Goal: Communication & Community: Answer question/provide support

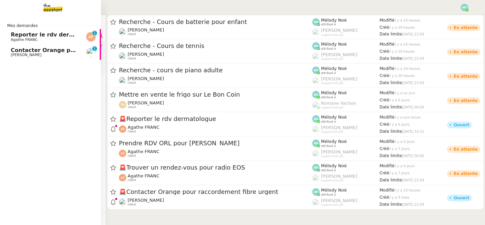
click at [21, 52] on span "Contacter Orange pour raccordement fibre urgent" at bounding box center [87, 50] width 152 height 6
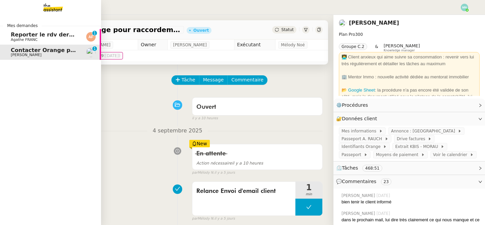
click at [16, 39] on span "Agathe FRANC" at bounding box center [24, 39] width 27 height 4
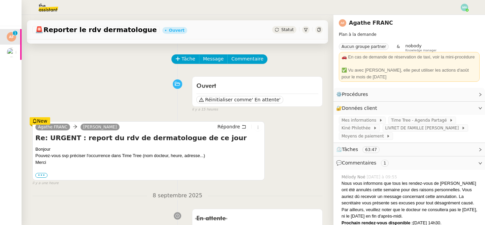
scroll to position [29, 0]
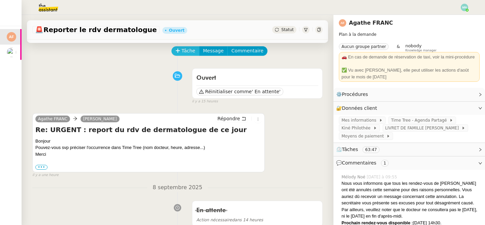
click at [183, 49] on span "Tâche" at bounding box center [189, 51] width 14 height 8
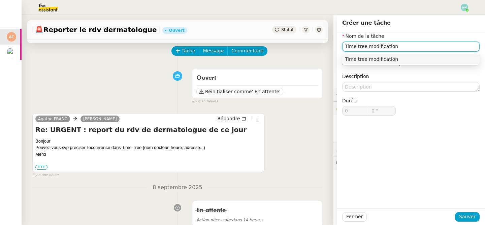
click at [408, 61] on div "Time tree modification" at bounding box center [411, 59] width 132 height 6
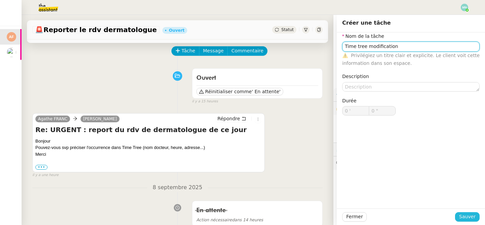
type input "Time tree modification"
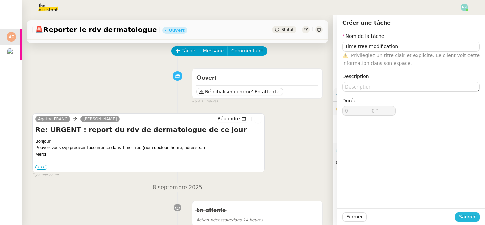
click at [466, 212] on button "Sauver" at bounding box center [467, 216] width 25 height 9
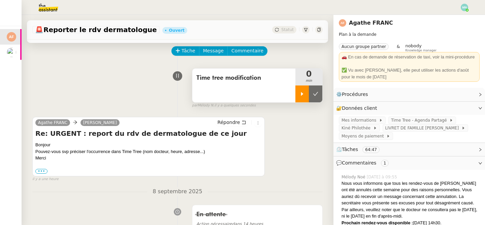
click at [302, 95] on icon at bounding box center [302, 93] width 5 height 5
click at [398, 121] on span "Time Tree - Agenda Partagé" at bounding box center [420, 120] width 58 height 7
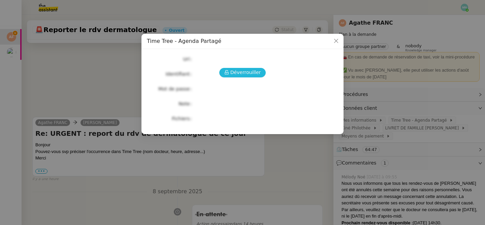
click at [240, 68] on button "Déverrouiller" at bounding box center [242, 72] width 47 height 9
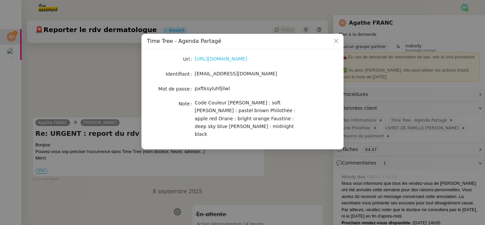
click at [233, 58] on link "[URL][DOMAIN_NAME]" at bounding box center [221, 58] width 53 height 5
click at [81, 141] on nz-modal-container "Time Tree - Agenda Partagé Url [URL][DOMAIN_NAME] Identifiant [EMAIL_ADDRESS][D…" at bounding box center [242, 112] width 485 height 225
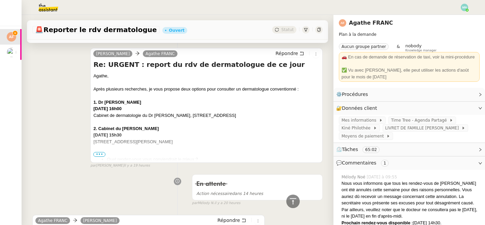
scroll to position [725, 0]
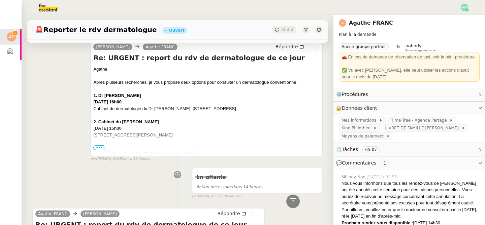
drag, startPoint x: 227, startPoint y: 109, endPoint x: 92, endPoint y: 104, distance: 134.3
click at [92, 104] on div "[PERSON_NAME] Re: URGENT : report du rdv de dermatologue de ce jour [PERSON_NAM…" at bounding box center [206, 98] width 233 height 115
copy div "[DATE] 16h00 Cabinet de dermatologie du Dr [PERSON_NAME], [STREET_ADDRESS]"
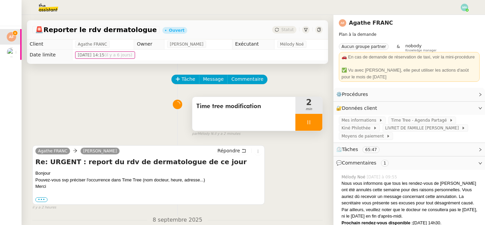
scroll to position [0, 0]
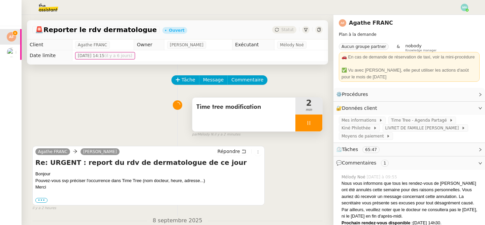
click at [309, 122] on icon at bounding box center [308, 122] width 5 height 5
click at [318, 122] on icon at bounding box center [315, 122] width 5 height 5
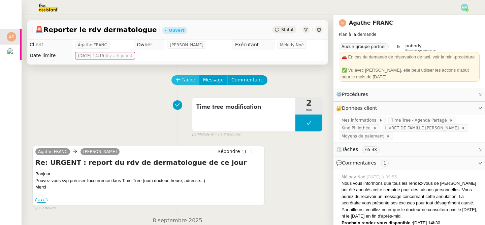
click at [189, 79] on span "Tâche" at bounding box center [189, 80] width 14 height 8
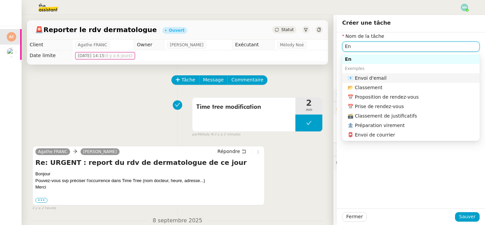
click at [367, 81] on div "📧 Envoi d'email" at bounding box center [412, 78] width 129 height 6
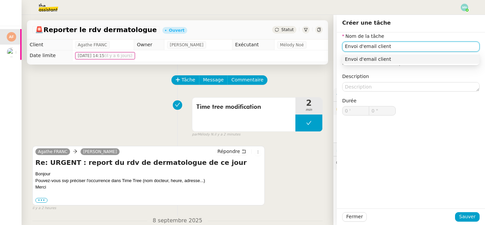
click at [404, 60] on div "Envoi d'email client" at bounding box center [411, 59] width 132 height 6
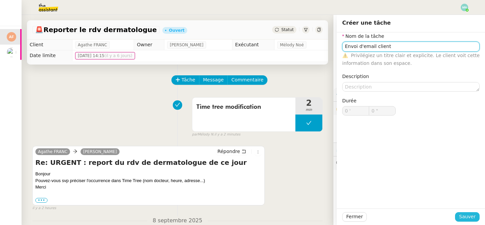
type input "Envoi d'email client"
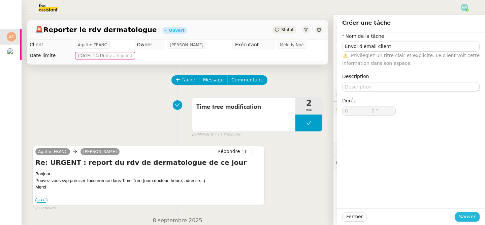
click at [468, 218] on span "Sauver" at bounding box center [467, 216] width 17 height 8
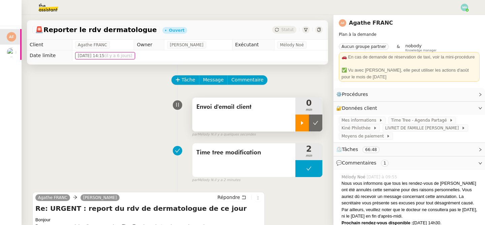
click at [299, 123] on div at bounding box center [302, 122] width 13 height 17
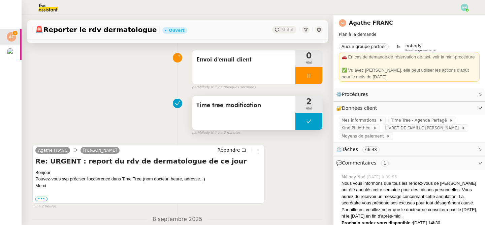
scroll to position [73, 0]
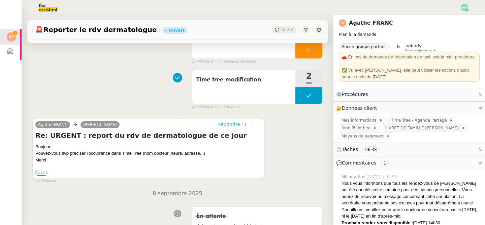
click at [235, 124] on span "Répondre" at bounding box center [229, 124] width 23 height 7
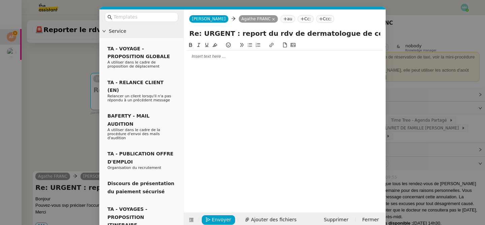
click at [209, 60] on div at bounding box center [285, 56] width 197 height 11
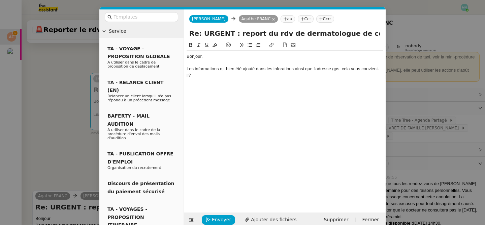
click at [78, 88] on nz-modal-container "Service TA - VOYAGE - PROPOSITION GLOBALE A utiliser dans le cadre de propositi…" at bounding box center [242, 112] width 485 height 225
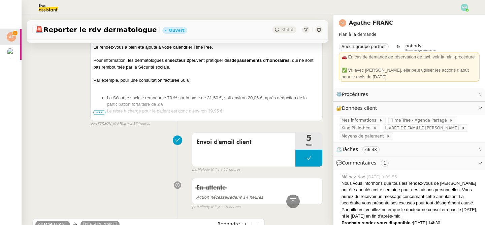
scroll to position [501, 0]
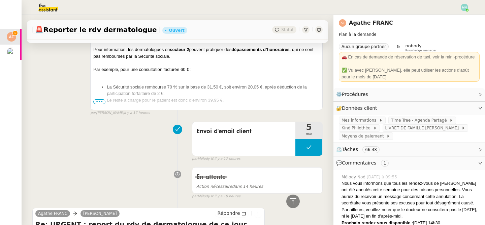
click at [100, 99] on span "•••" at bounding box center [99, 101] width 12 height 5
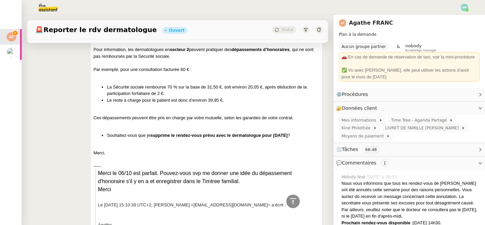
drag, startPoint x: 306, startPoint y: 134, endPoint x: 113, endPoint y: 129, distance: 193.9
copy li "Souhaitez-vous que je supprime le rendez-vous prévu avec le dermatologue pour […"
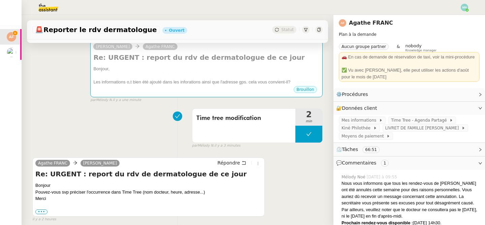
scroll to position [0, 0]
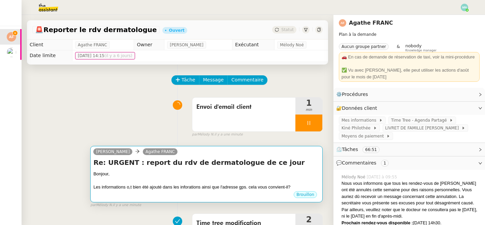
click at [180, 173] on div "Bonjour," at bounding box center [206, 173] width 227 height 7
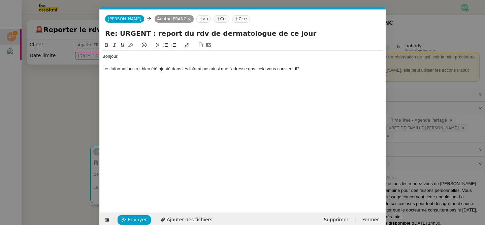
scroll to position [0, 14]
click at [308, 68] on div "Les informations o,t bien été ajouté dans les inforations ainsi que l'adresse g…" at bounding box center [242, 69] width 281 height 6
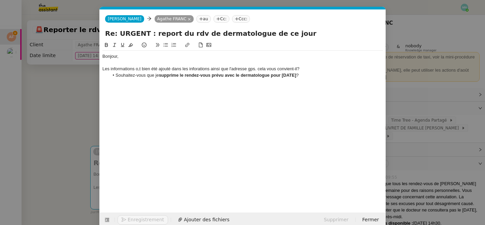
scroll to position [0, 0]
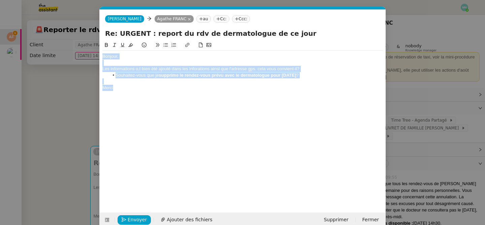
drag, startPoint x: 132, startPoint y: 91, endPoint x: 68, endPoint y: 41, distance: 80.8
click at [68, 41] on nz-modal-container "Service TA - VOYAGE - PROPOSITION GLOBALE A utiliser dans le cadre de propositi…" at bounding box center [242, 112] width 485 height 225
copy div "Bonjour, Les informations o,t bien été ajouté dans les inforations ainsi que l'…"
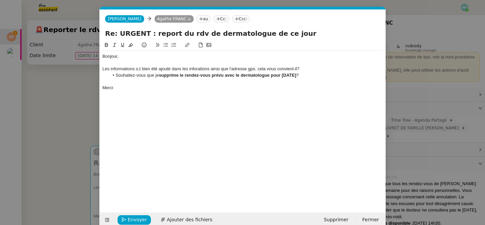
click at [260, 75] on strong "supprime le rendez-vous prévu avec le dermatologue pour [DATE]" at bounding box center [228, 74] width 138 height 5
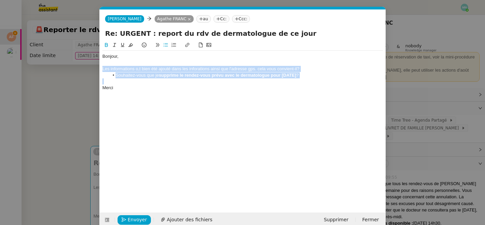
drag, startPoint x: 335, startPoint y: 79, endPoint x: 99, endPoint y: 67, distance: 236.6
click at [99, 67] on form "[PERSON_NAME] au Cc: Ccc: Re: URGENT : report du rdv de dermatologue de ce jour…" at bounding box center [242, 117] width 287 height 217
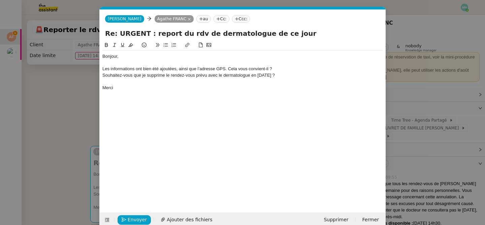
drag, startPoint x: 298, startPoint y: 75, endPoint x: 96, endPoint y: 71, distance: 201.6
click at [96, 71] on nz-modal-container "Service TA - VOYAGE - PROPOSITION GLOBALE A utiliser dans le cadre de propositi…" at bounding box center [242, 112] width 485 height 225
click at [168, 43] on button at bounding box center [166, 45] width 8 height 8
click at [128, 83] on div at bounding box center [242, 81] width 281 height 6
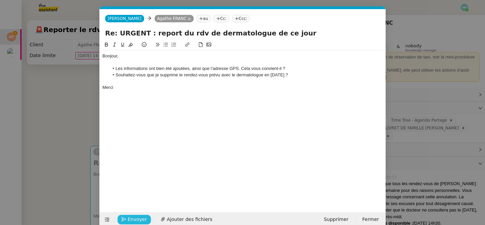
click at [141, 219] on span "Envoyer" at bounding box center [137, 219] width 19 height 8
click at [141, 219] on span "Confirmer l'envoi" at bounding box center [148, 219] width 40 height 8
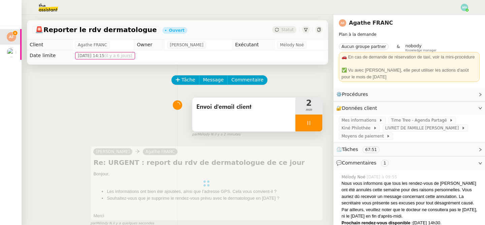
click at [306, 123] on icon at bounding box center [308, 122] width 5 height 5
click at [316, 124] on icon at bounding box center [316, 123] width 5 height 4
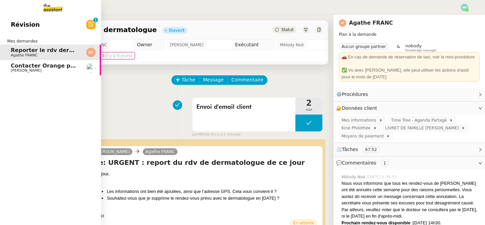
click at [57, 69] on span "[PERSON_NAME]" at bounding box center [45, 70] width 68 height 4
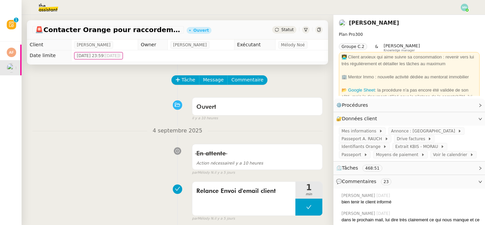
click at [288, 27] on span "Statut" at bounding box center [287, 29] width 12 height 5
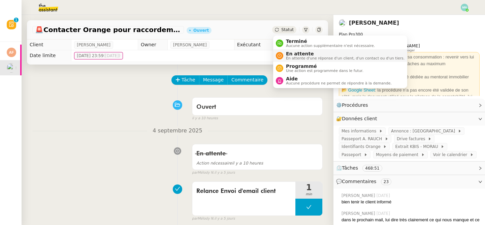
click at [306, 56] on span "En attente d'une réponse d'un client, d'un contact ou d'un tiers." at bounding box center [345, 58] width 119 height 4
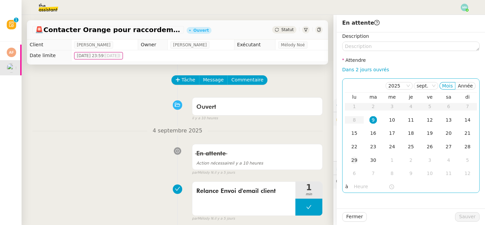
click at [356, 158] on div "29" at bounding box center [354, 159] width 7 height 7
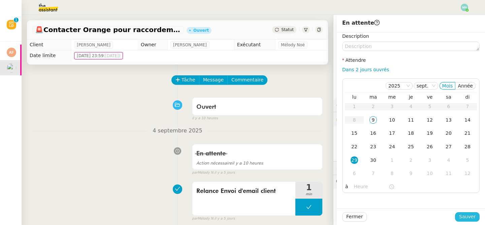
click at [468, 214] on span "Sauver" at bounding box center [467, 216] width 17 height 8
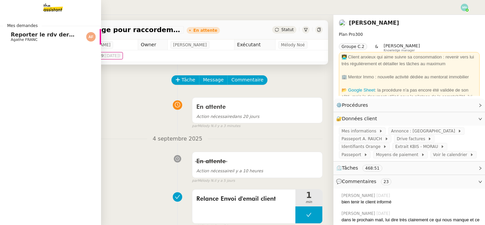
click at [12, 33] on span "Reporter le rdv dermatologue" at bounding box center [56, 34] width 91 height 6
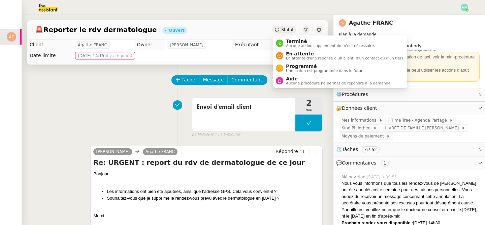
click at [282, 32] on div "Statut" at bounding box center [284, 29] width 24 height 7
click at [325, 59] on span "En attente d'une réponse d'un client, d'un contact ou d'un tiers." at bounding box center [345, 58] width 119 height 4
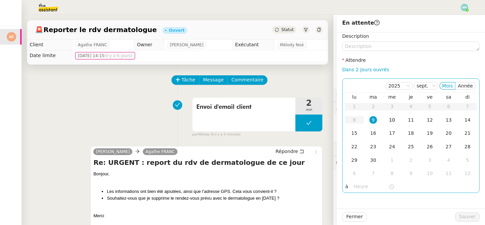
click at [397, 118] on td "10" at bounding box center [392, 119] width 19 height 13
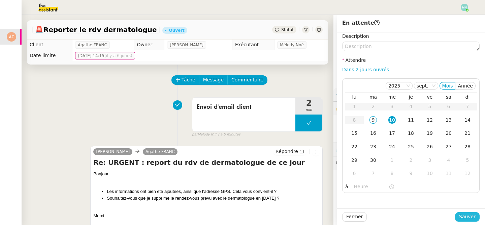
click at [473, 216] on span "Sauver" at bounding box center [467, 216] width 17 height 8
